Goal: Transaction & Acquisition: Obtain resource

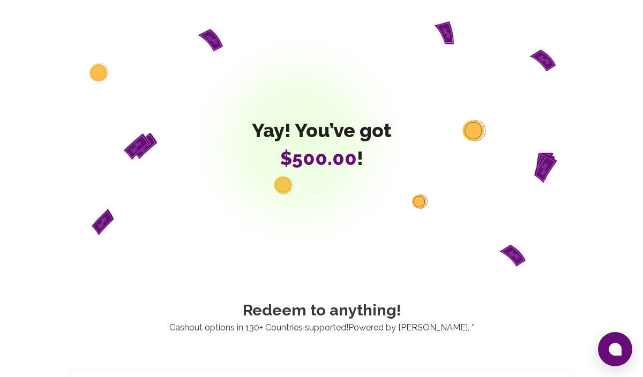
click at [265, 94] on div "Yay! You’ve got $500.00 !" at bounding box center [322, 143] width 532 height 245
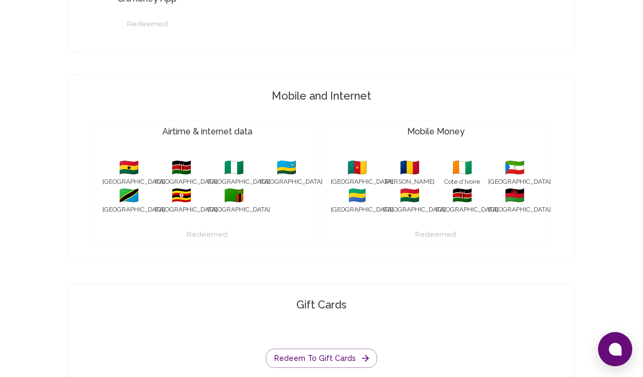
scroll to position [1219, 0]
